Goal: Communication & Community: Share content

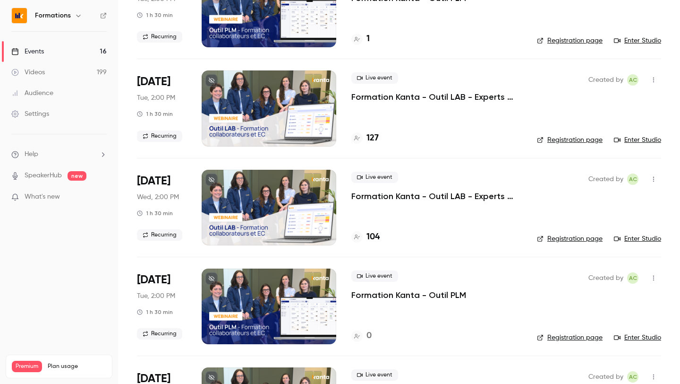
scroll to position [111, 0]
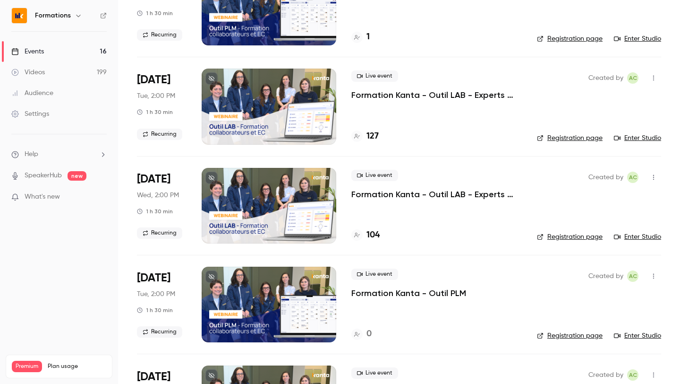
click at [656, 275] on icon "button" at bounding box center [654, 276] width 8 height 7
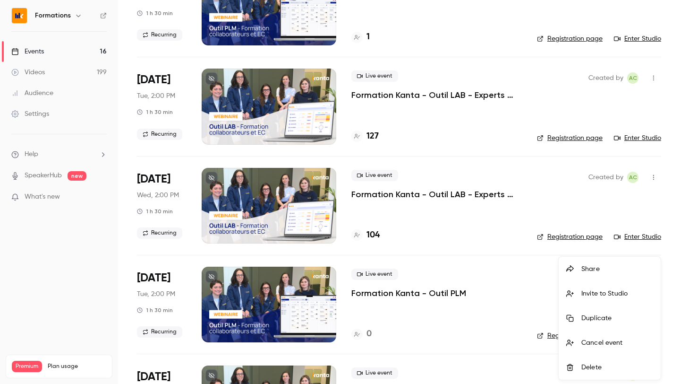
click at [592, 267] on div "Share" at bounding box center [618, 268] width 72 height 9
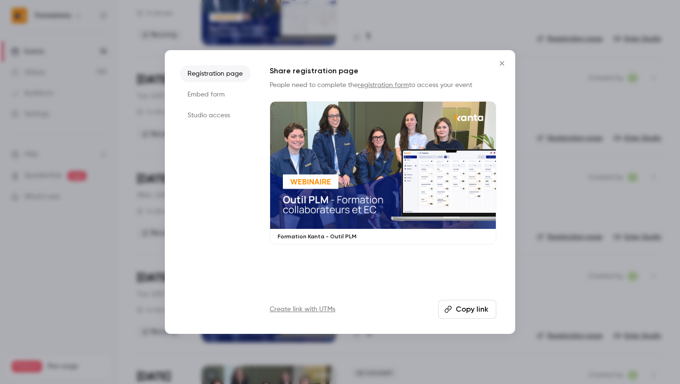
click at [456, 308] on button "Copy link" at bounding box center [467, 308] width 58 height 19
click at [499, 65] on icon "Close" at bounding box center [501, 64] width 11 height 8
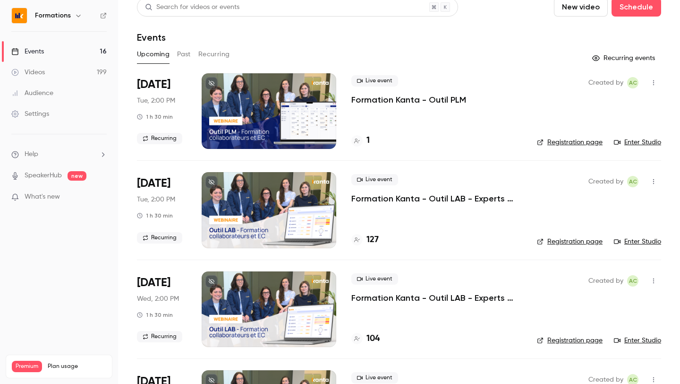
scroll to position [9, 0]
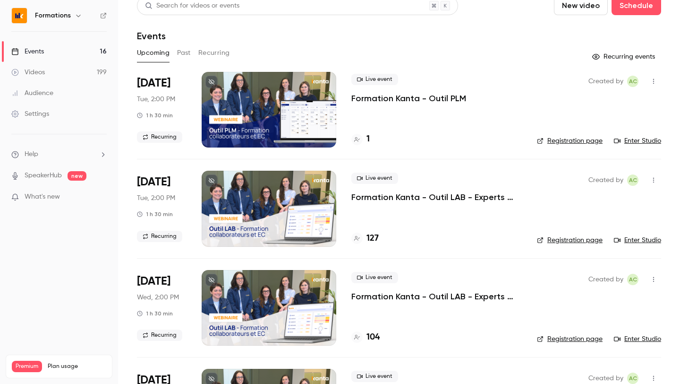
click at [654, 182] on icon "button" at bounding box center [654, 180] width 8 height 7
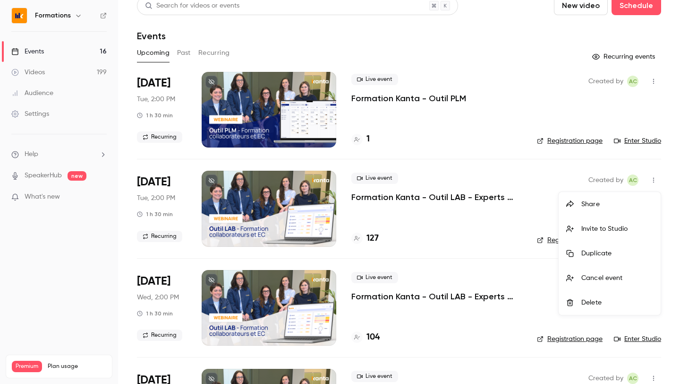
click at [604, 204] on div "Share" at bounding box center [618, 203] width 72 height 9
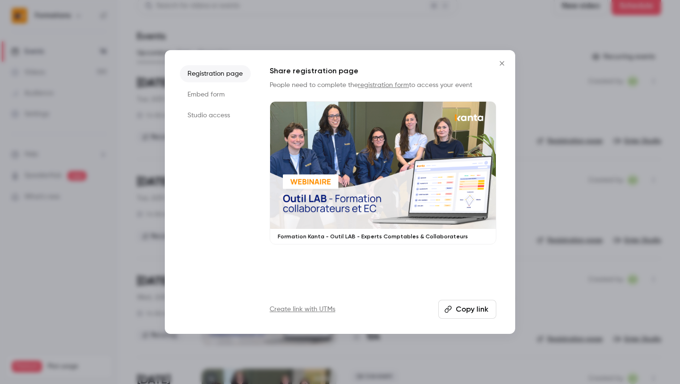
click at [474, 307] on button "Copy link" at bounding box center [467, 308] width 58 height 19
